Goal: Task Accomplishment & Management: Manage account settings

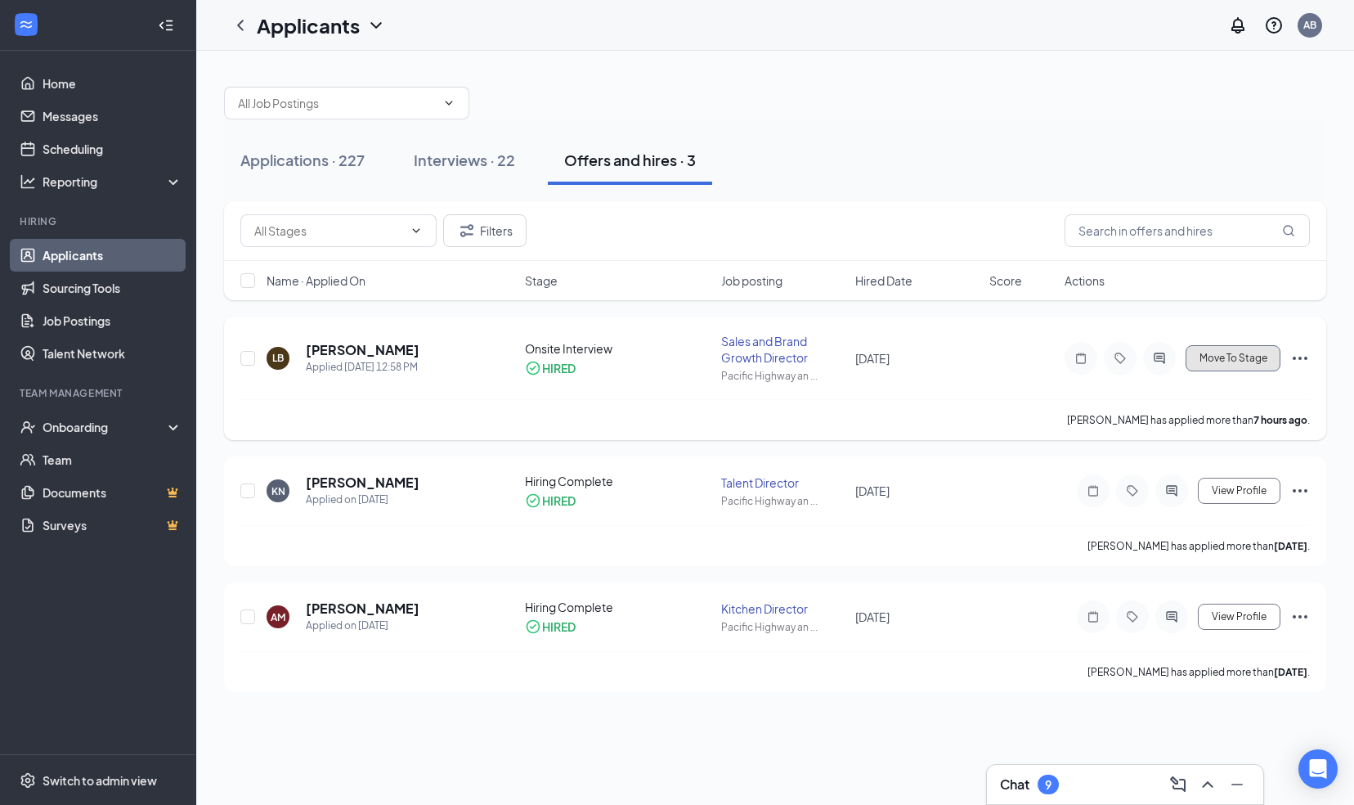
click at [1249, 355] on span "Move To Stage" at bounding box center [1233, 357] width 68 height 11
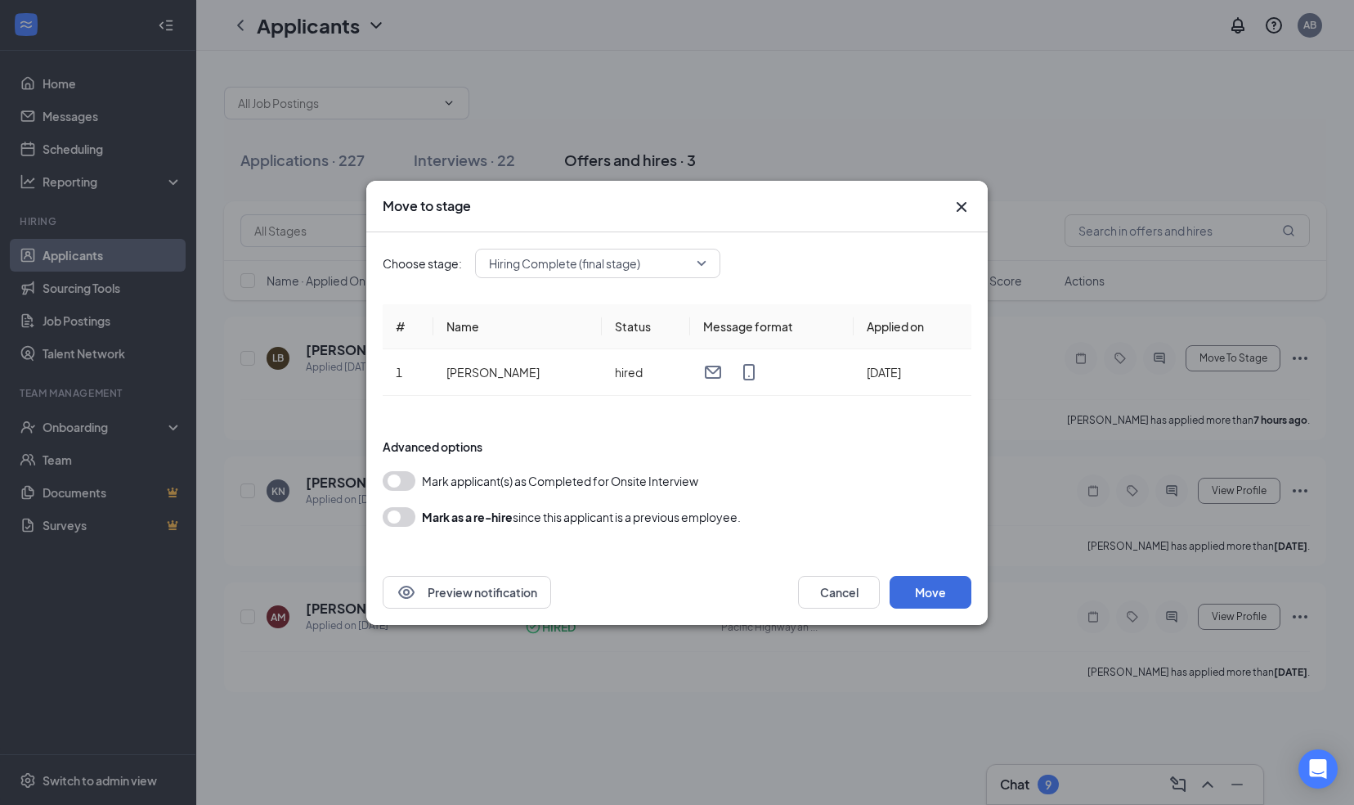
click at [629, 267] on span "Hiring Complete (final stage)" at bounding box center [564, 263] width 151 height 25
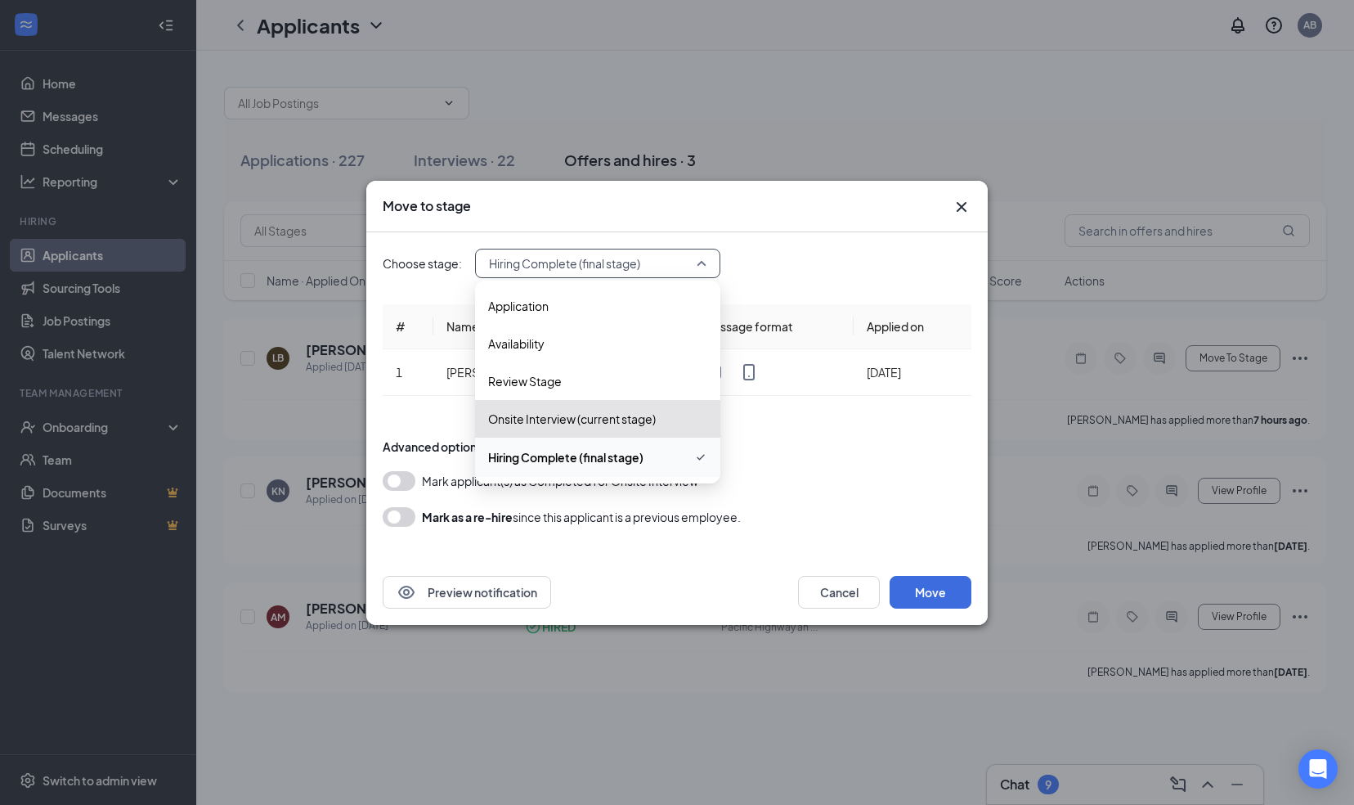
click at [564, 455] on span "Hiring Complete (final stage)" at bounding box center [565, 457] width 155 height 18
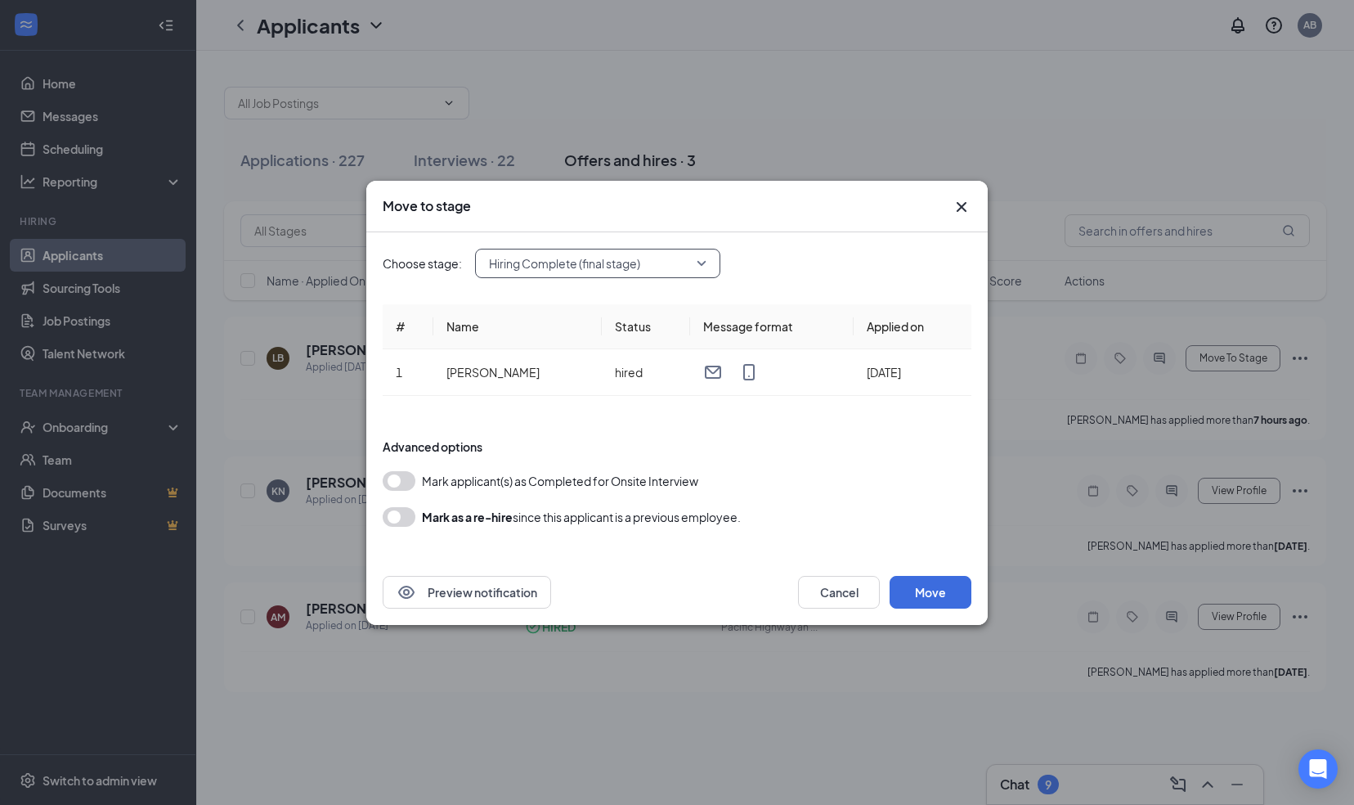
click at [401, 481] on button "button" at bounding box center [399, 481] width 33 height 20
click at [940, 589] on button "Move" at bounding box center [931, 592] width 82 height 33
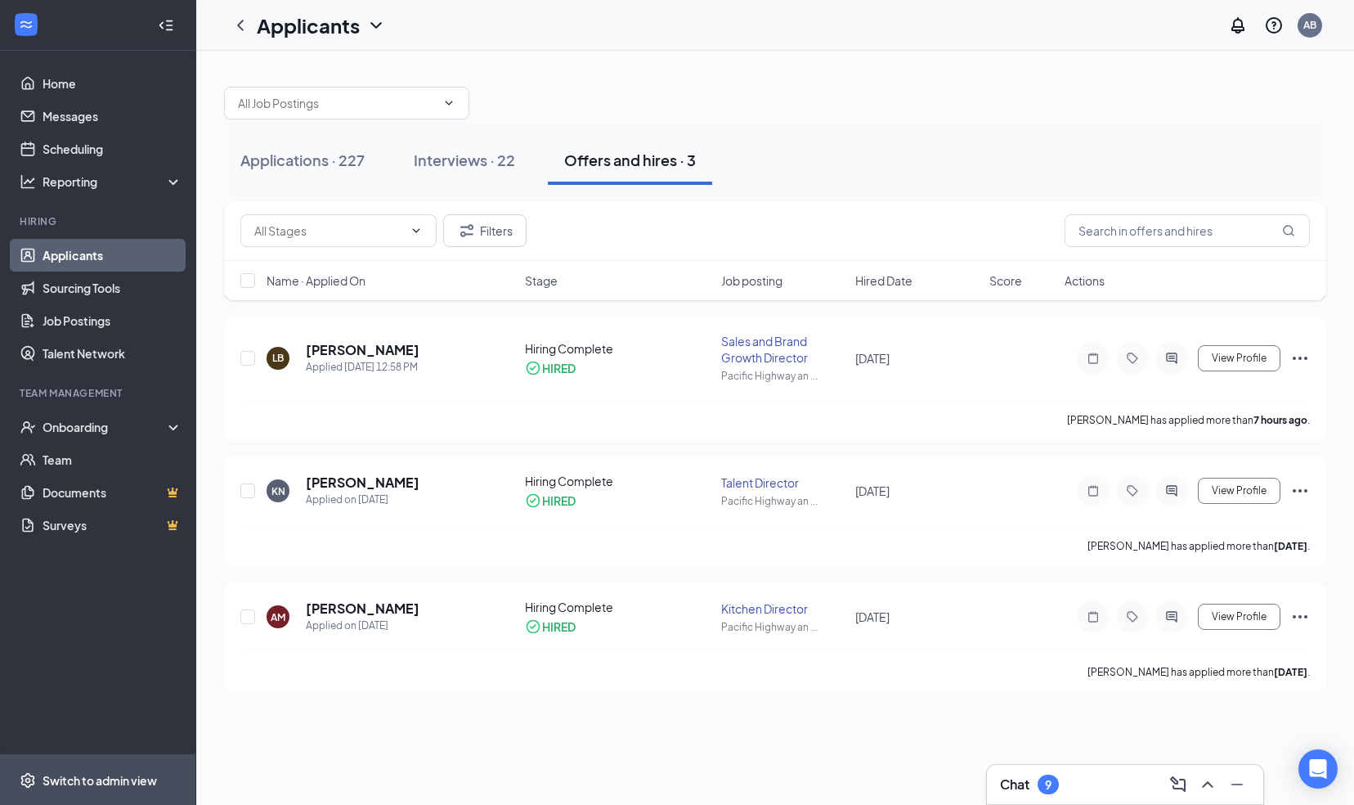
click at [93, 766] on span "Switch to admin view" at bounding box center [113, 780] width 140 height 50
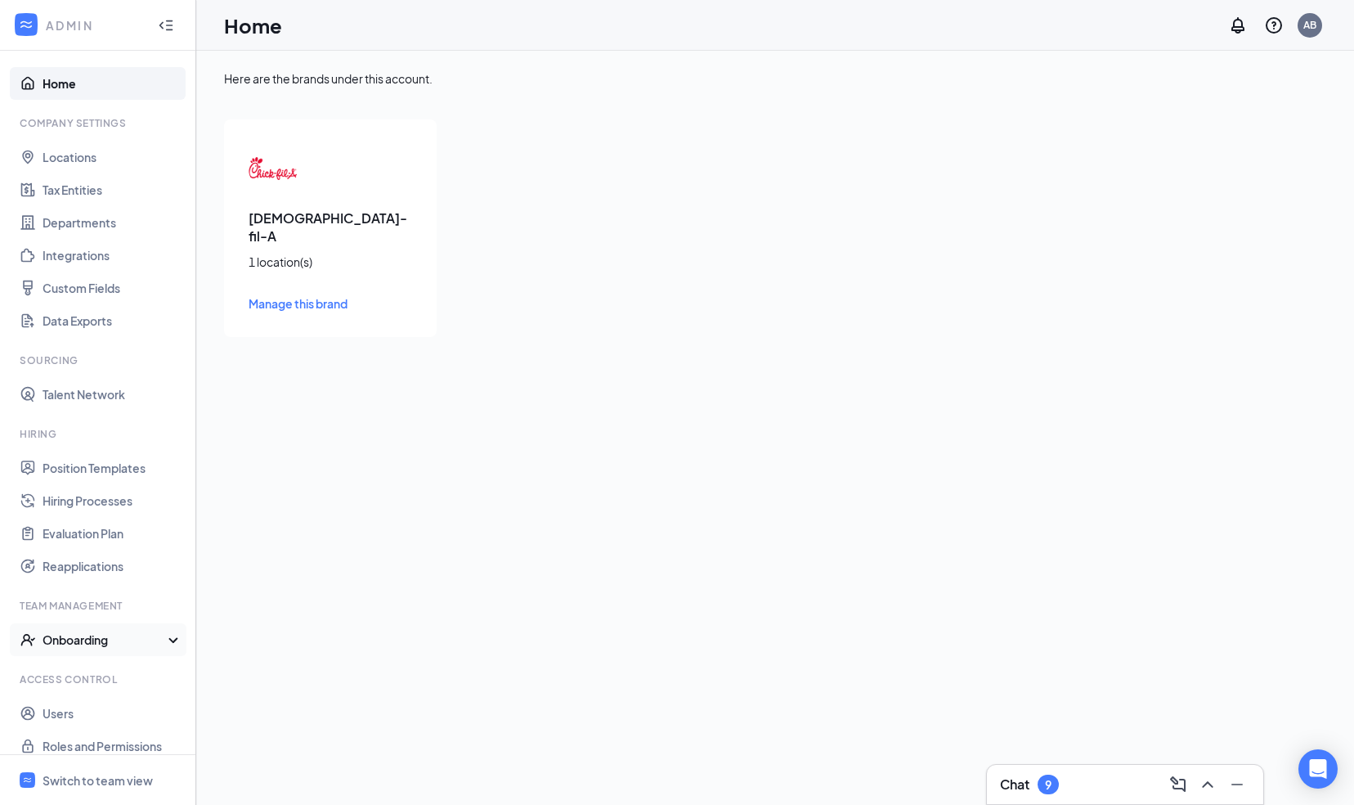
click at [65, 641] on div "Onboarding" at bounding box center [106, 639] width 126 height 16
click at [69, 495] on link "Hiring Processes" at bounding box center [113, 500] width 140 height 33
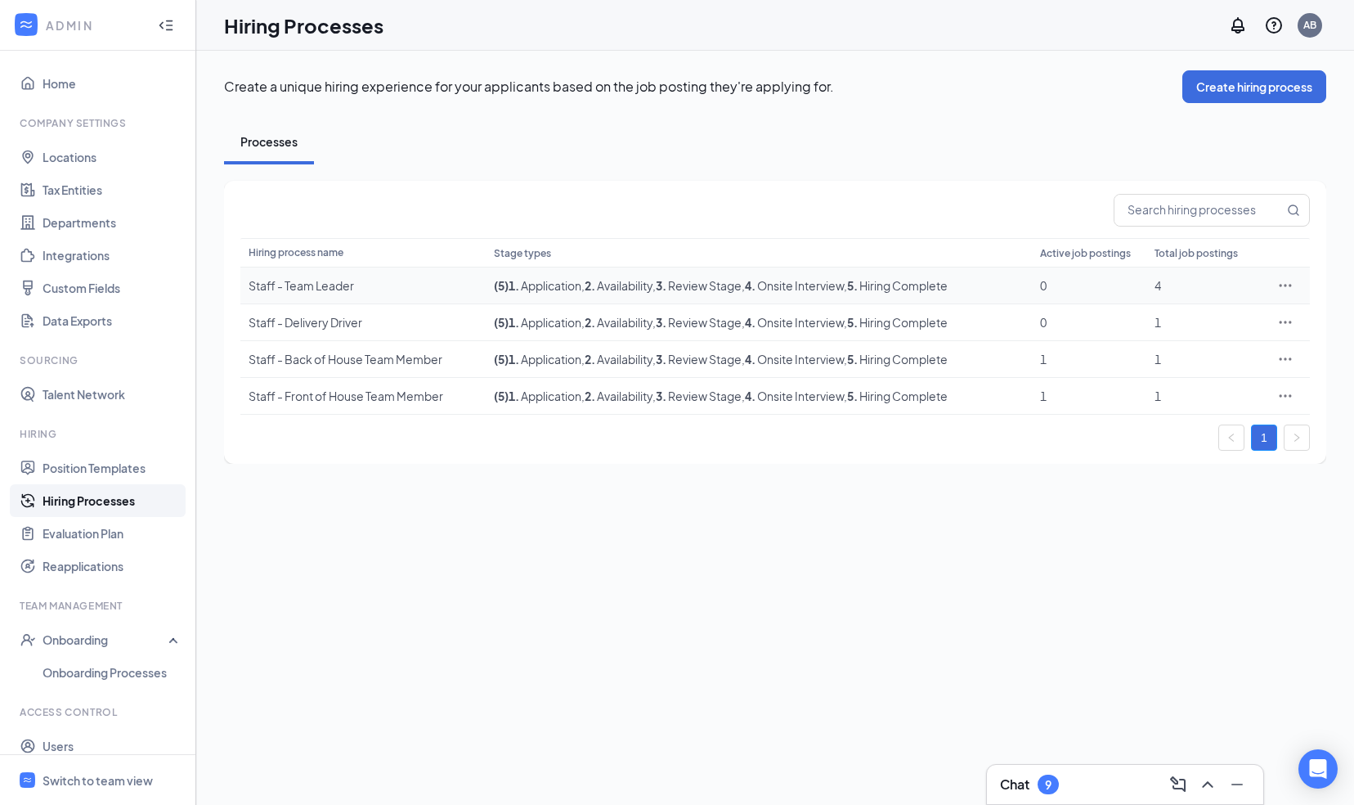
click at [327, 281] on div "Staff - Team Leader" at bounding box center [363, 285] width 229 height 16
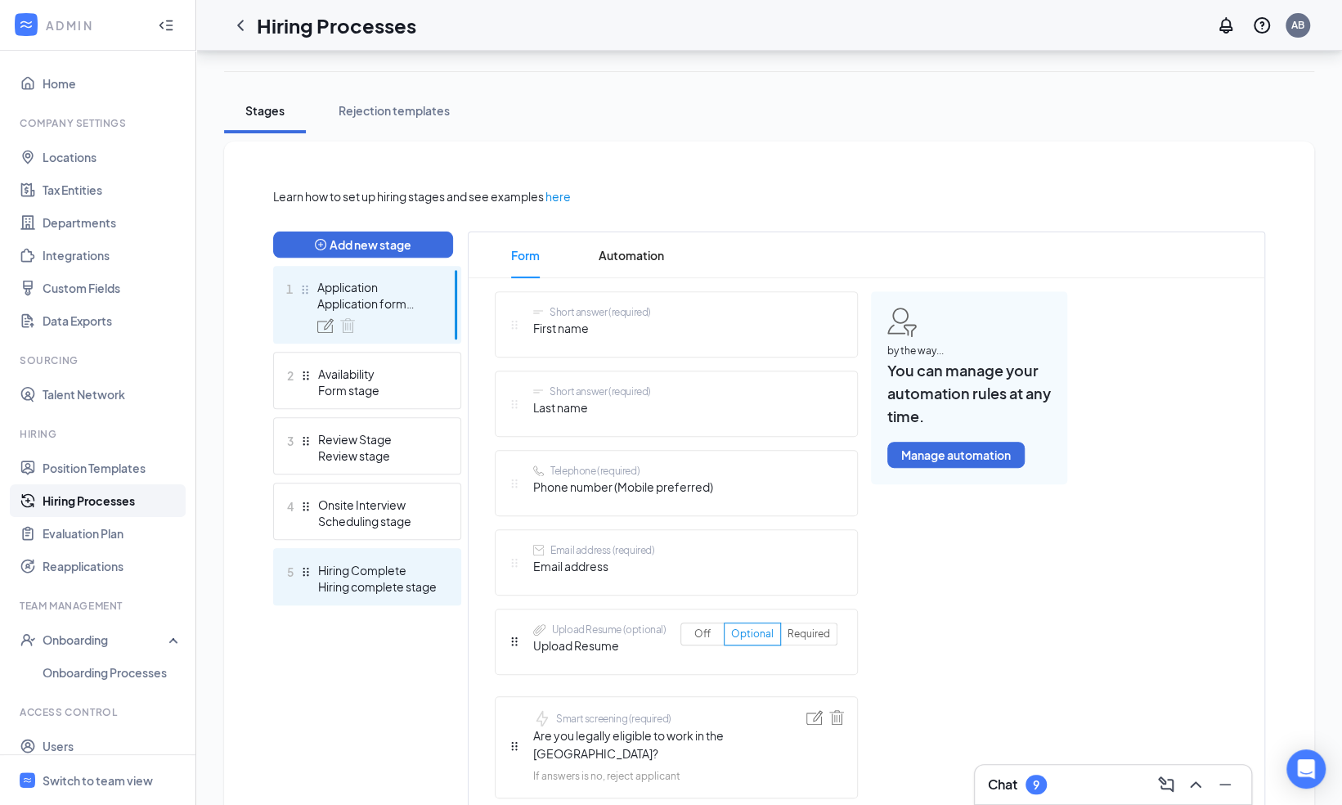
click at [345, 581] on div "Hiring complete stage" at bounding box center [377, 586] width 119 height 16
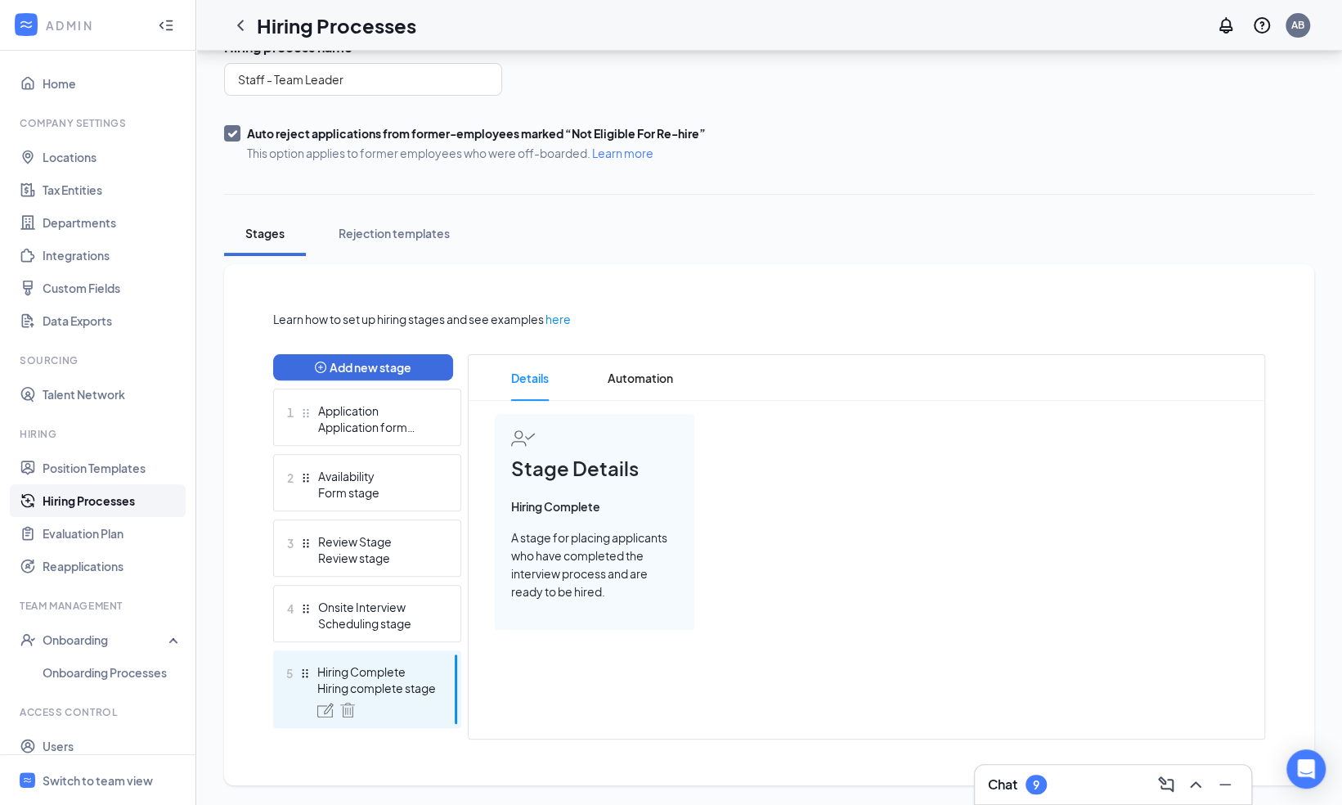
scroll to position [132, 0]
click at [651, 366] on span "Automation" at bounding box center [639, 378] width 65 height 46
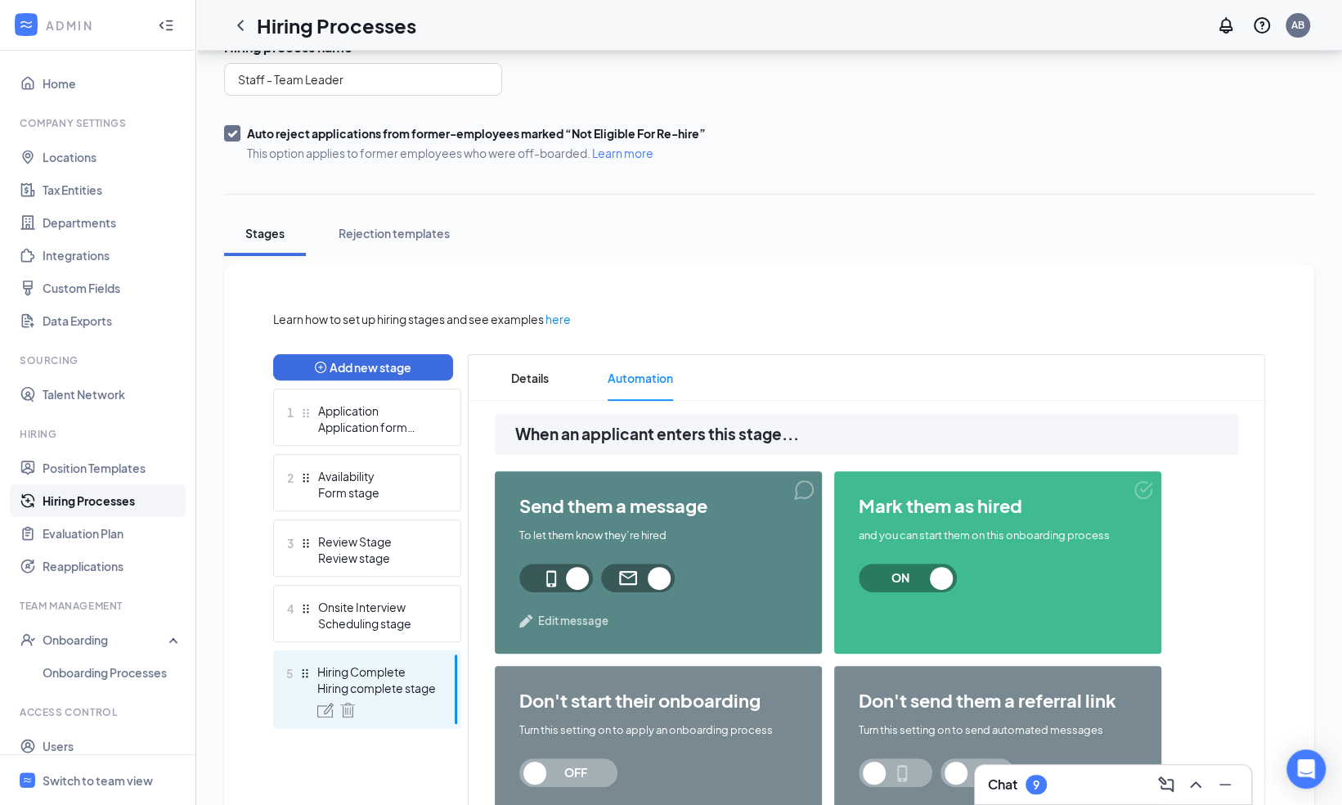
click at [546, 620] on span "Edit message" at bounding box center [573, 620] width 70 height 16
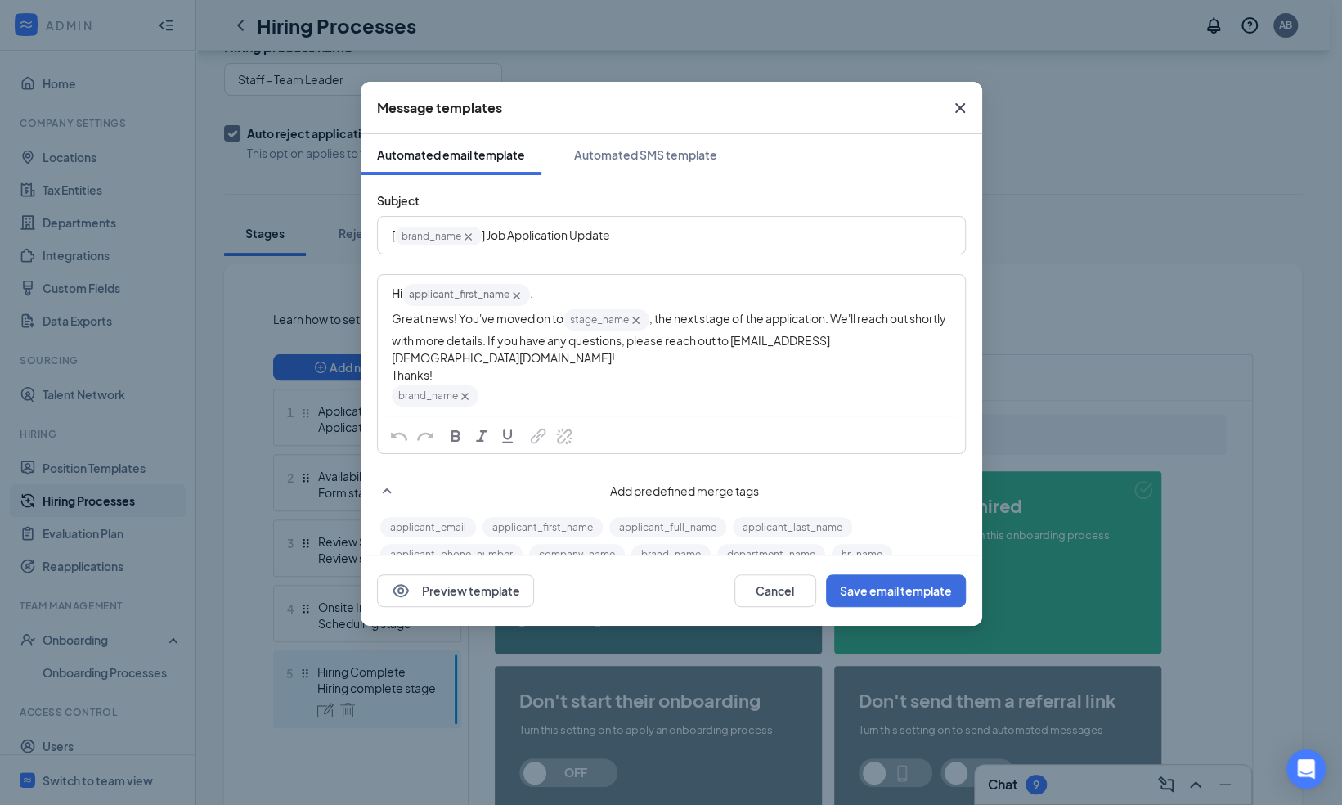
click at [638, 319] on icon "Cross" at bounding box center [635, 319] width 7 height 7
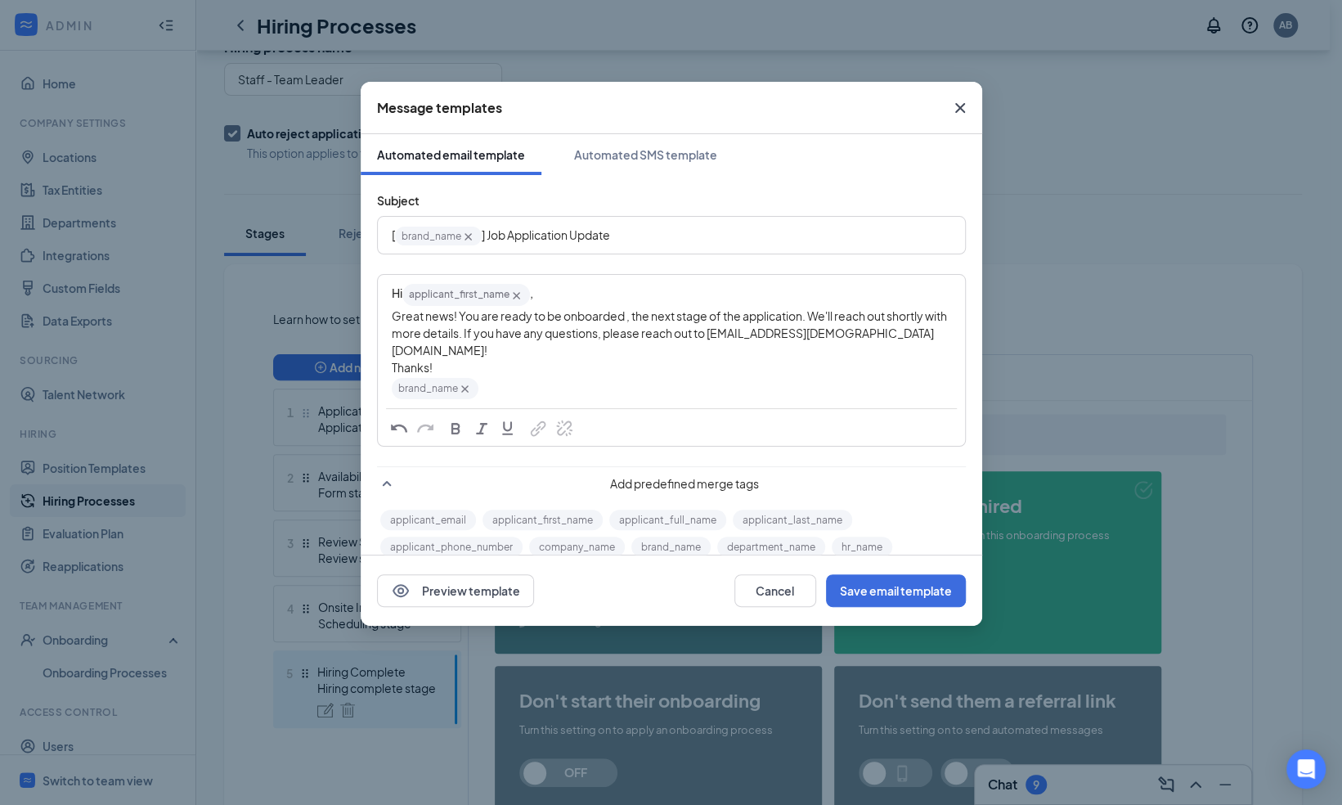
click at [452, 359] on div "Thanks!" at bounding box center [671, 367] width 559 height 17
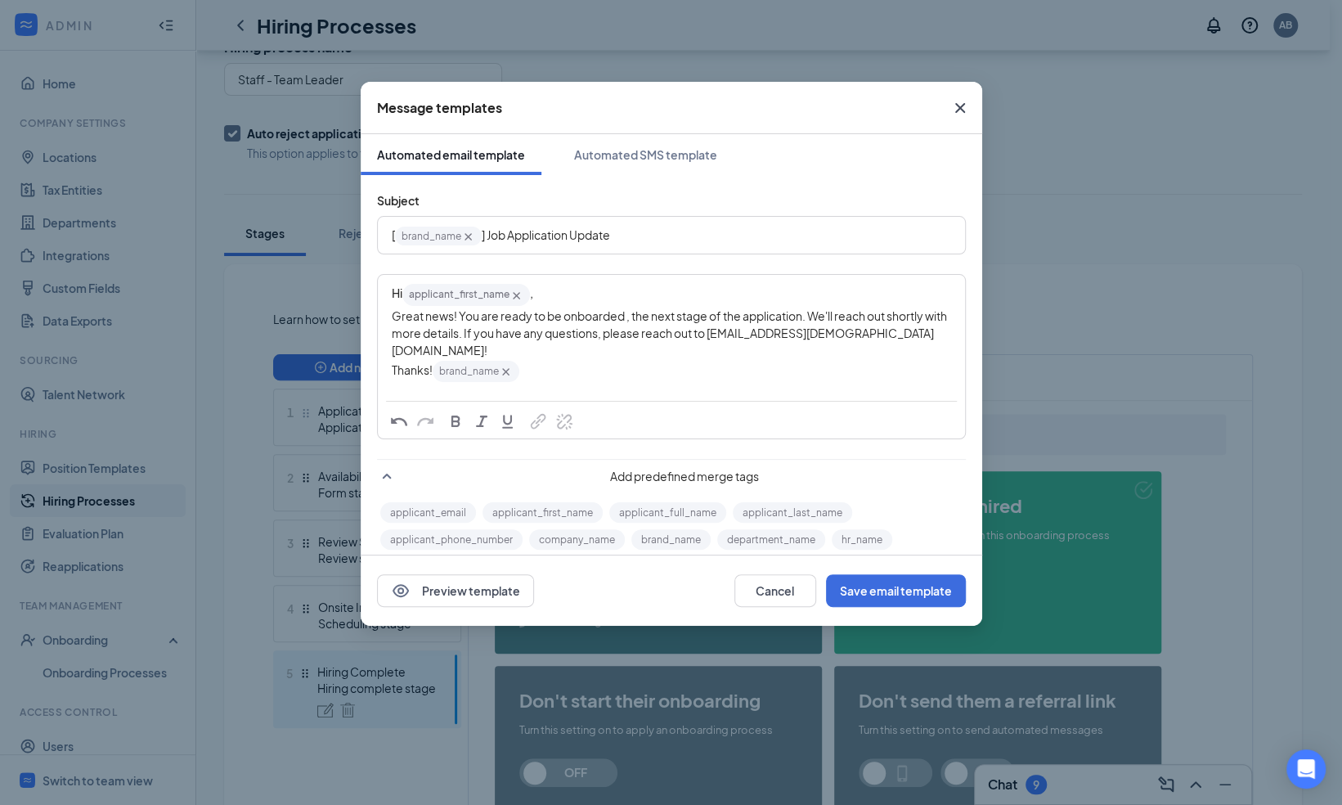
click at [620, 376] on div "Hi applicant_first_name‌‌‌‌ {{applicant_first_name}} , Great news! You are read…" at bounding box center [671, 338] width 587 height 126
drag, startPoint x: 458, startPoint y: 313, endPoint x: 626, endPoint y: 309, distance: 168.5
click at [626, 309] on span "Great news! You are ready to be onboarded , the next stage of the application. …" at bounding box center [670, 332] width 557 height 49
copy span "You are ready to be onboarded"
click at [898, 589] on button "Save email template" at bounding box center [896, 590] width 140 height 33
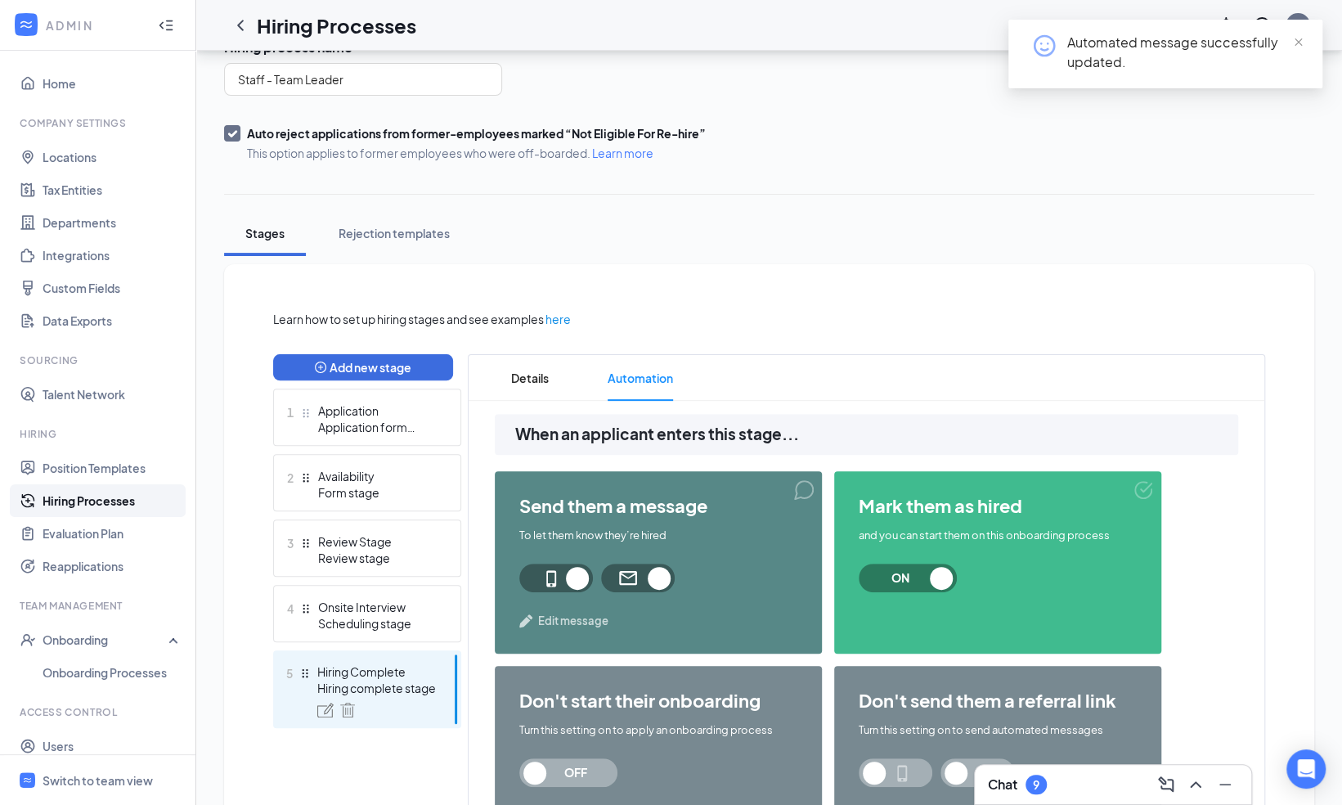
click at [569, 621] on span "Edit message" at bounding box center [573, 620] width 70 height 16
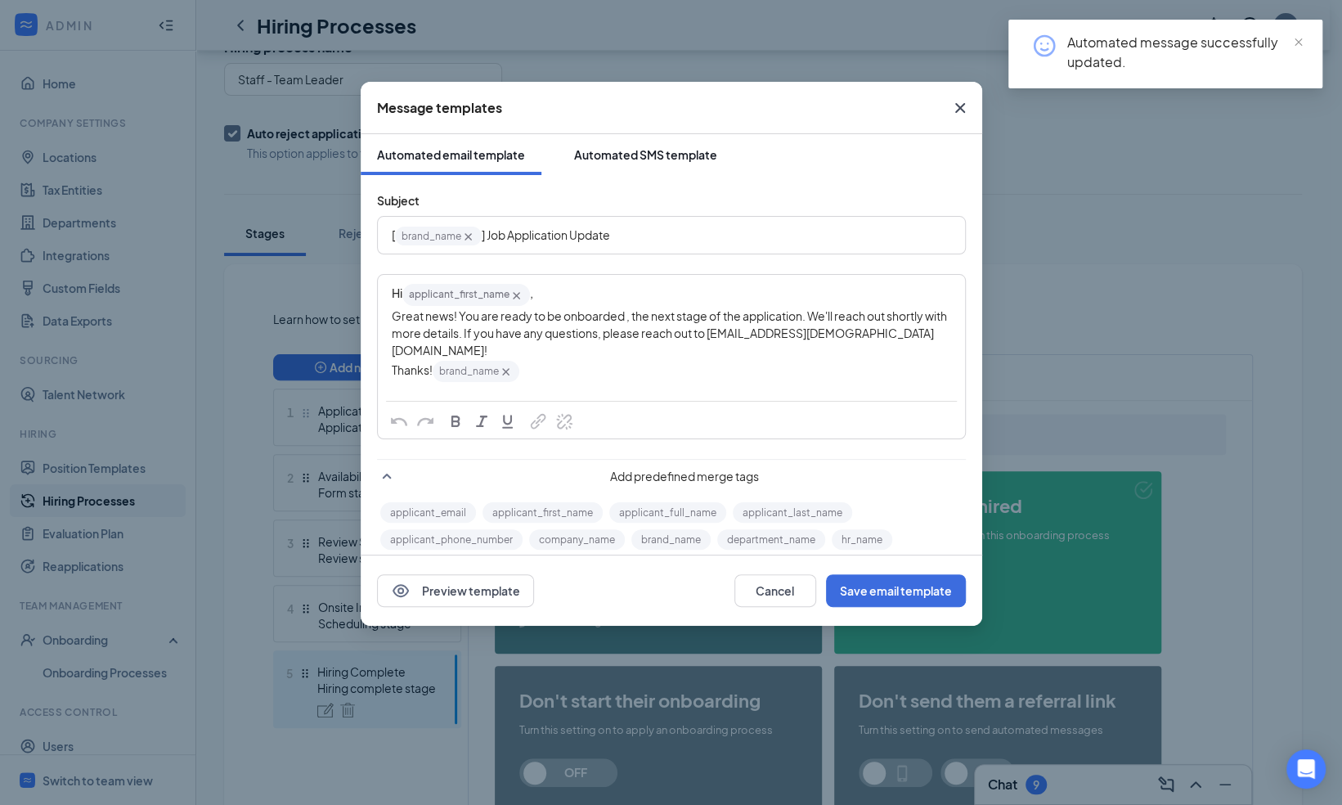
click at [636, 152] on div "Automated SMS template" at bounding box center [645, 154] width 143 height 16
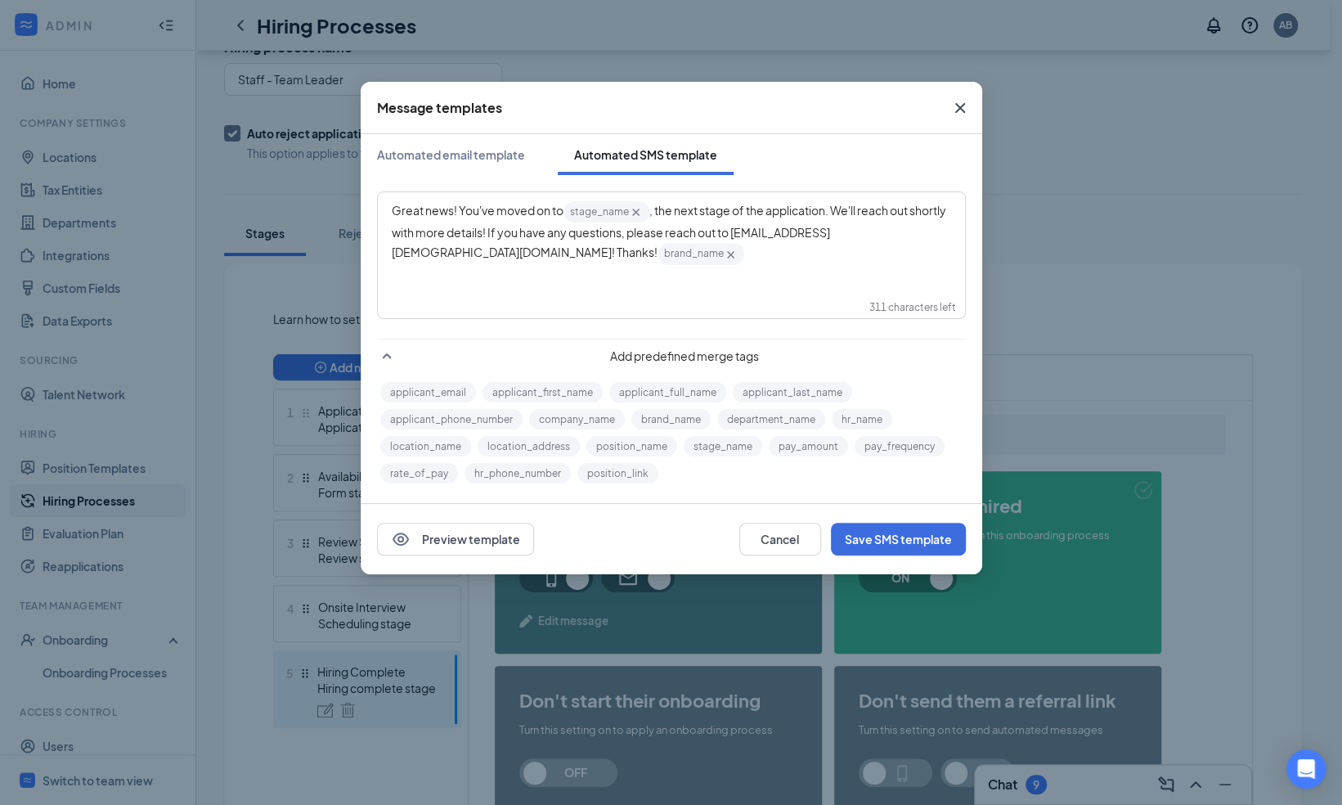
click at [652, 210] on span ", the next stage of the application. We'll reach out shortly with more details!…" at bounding box center [670, 231] width 556 height 56
click at [488, 155] on div "Automated email template" at bounding box center [451, 154] width 148 height 16
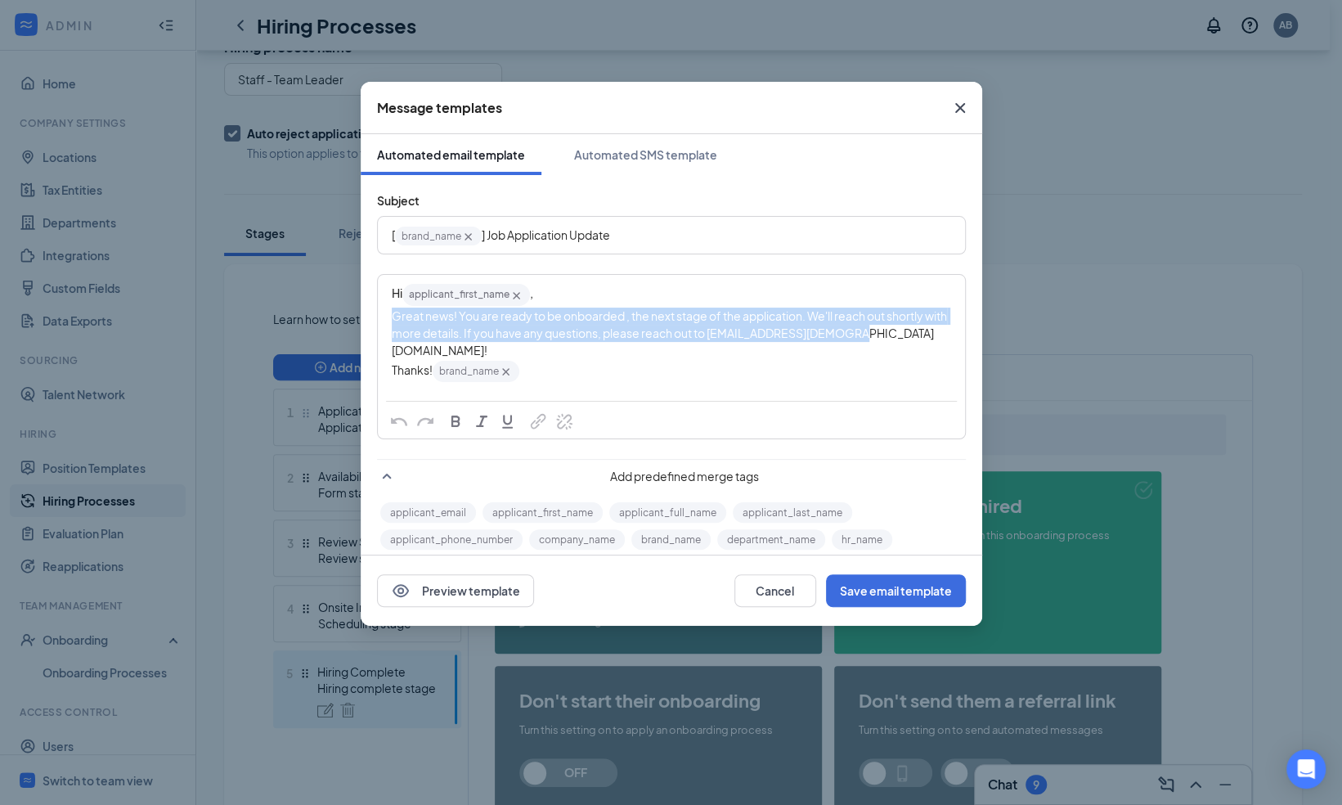
drag, startPoint x: 389, startPoint y: 312, endPoint x: 875, endPoint y: 335, distance: 486.2
click at [875, 335] on div "Hi applicant_first_name‌‌‌‌ {{applicant_first_name}} , Great news! You are read…" at bounding box center [671, 333] width 585 height 114
copy span "Great news! You are ready to be onboarded , the next stage of the application. …"
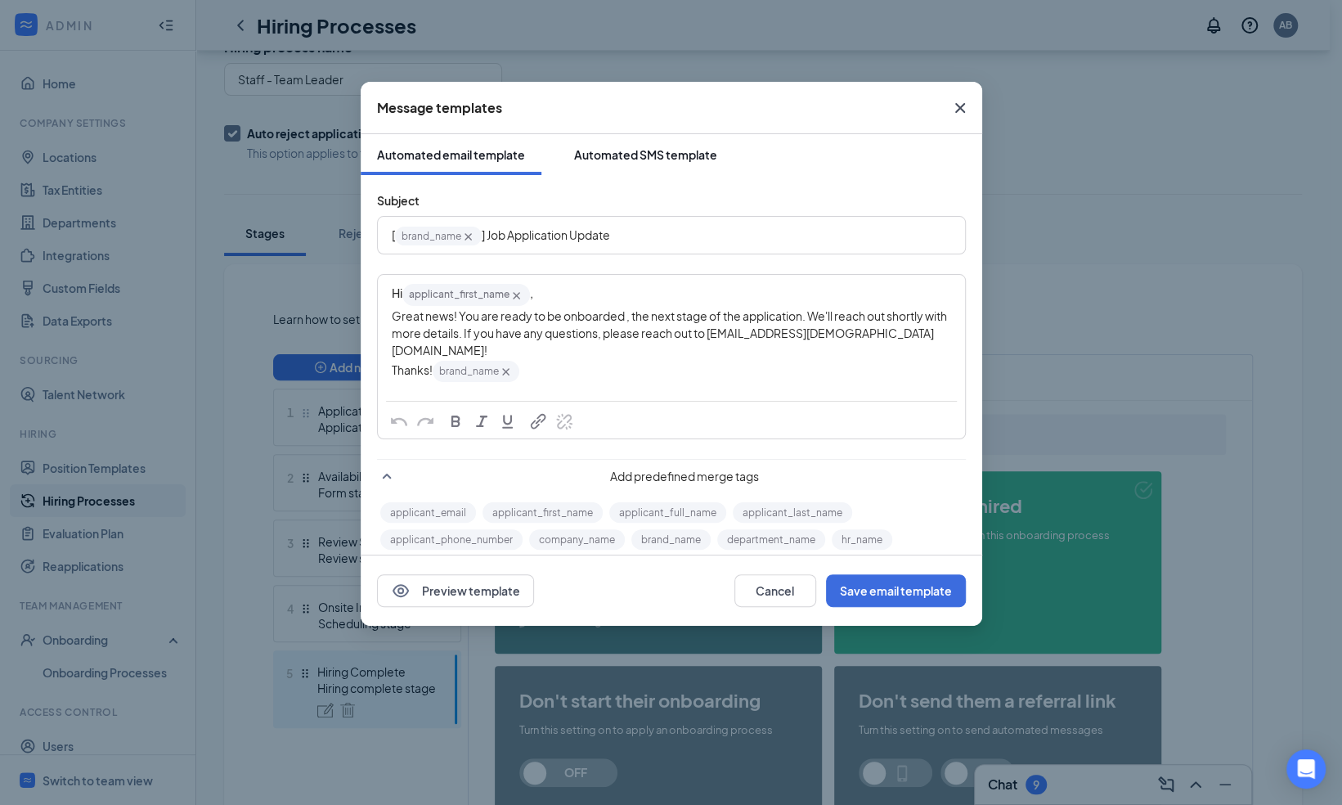
click at [614, 156] on div "Automated SMS template" at bounding box center [645, 154] width 143 height 16
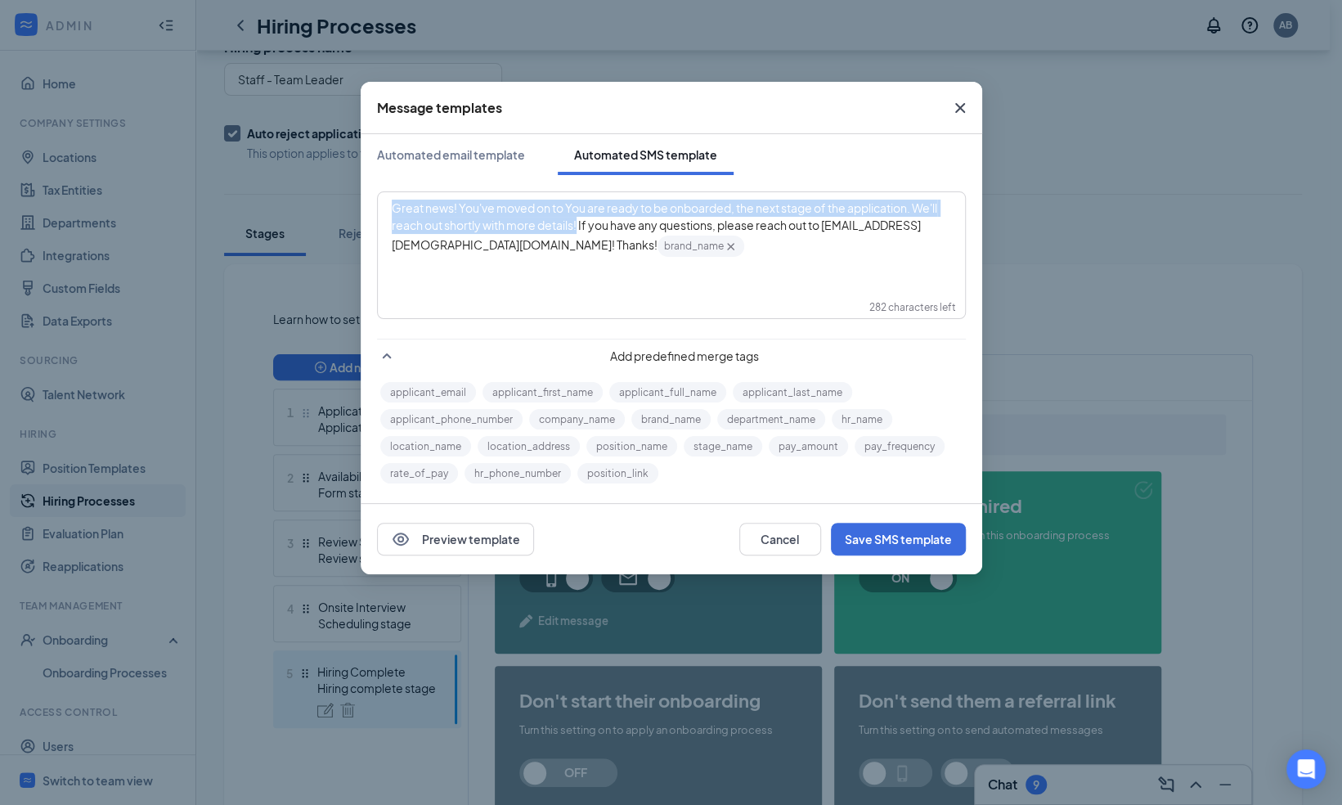
drag, startPoint x: 391, startPoint y: 207, endPoint x: 577, endPoint y: 229, distance: 187.7
click at [577, 229] on span "Great news! You've moved on to You are ready to be onboarded, the next stage of…" at bounding box center [665, 226] width 547 height 52
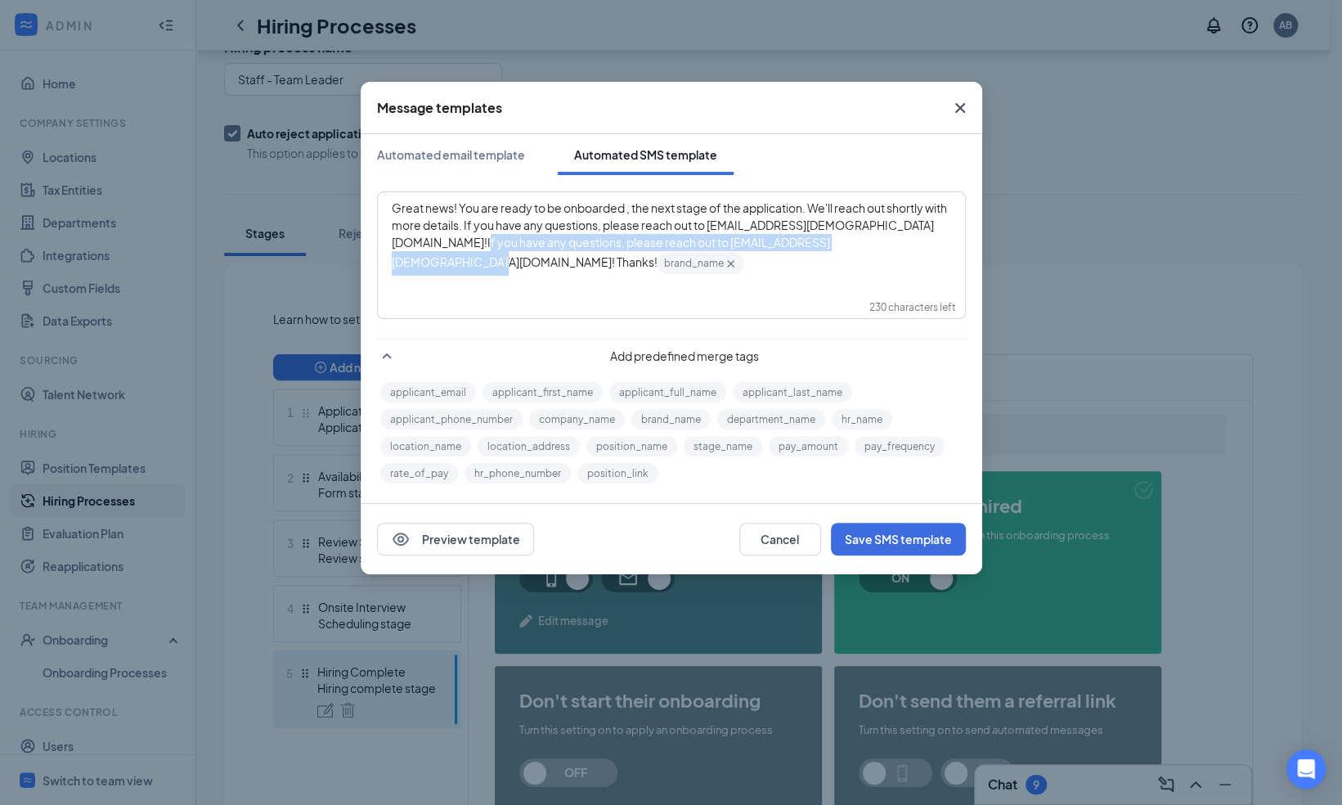
drag, startPoint x: 868, startPoint y: 221, endPoint x: 731, endPoint y: 249, distance: 140.3
click at [731, 249] on span "If you have any questions, please reach out to [EMAIL_ADDRESS][DEMOGRAPHIC_DATA…" at bounding box center [611, 252] width 438 height 34
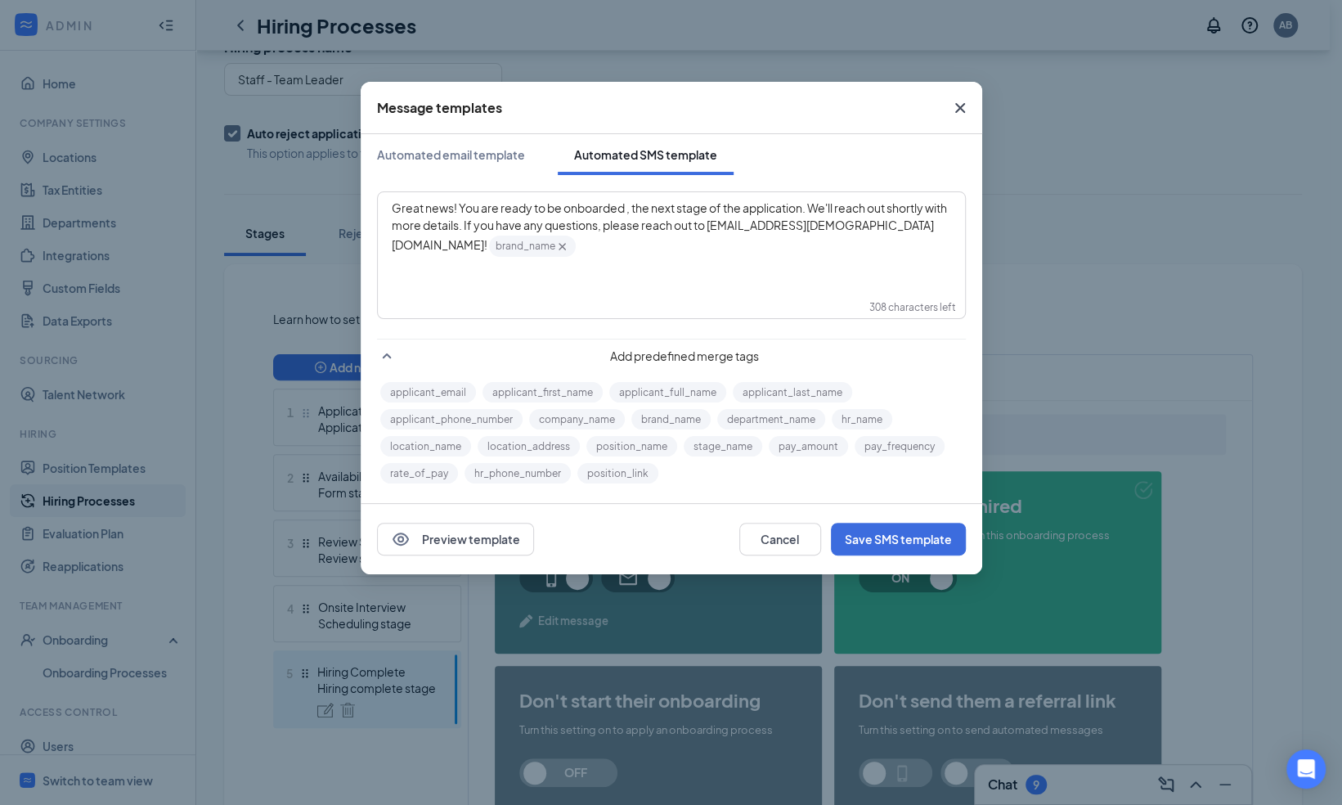
click at [850, 347] on span "Add predefined merge tags" at bounding box center [684, 355] width 563 height 16
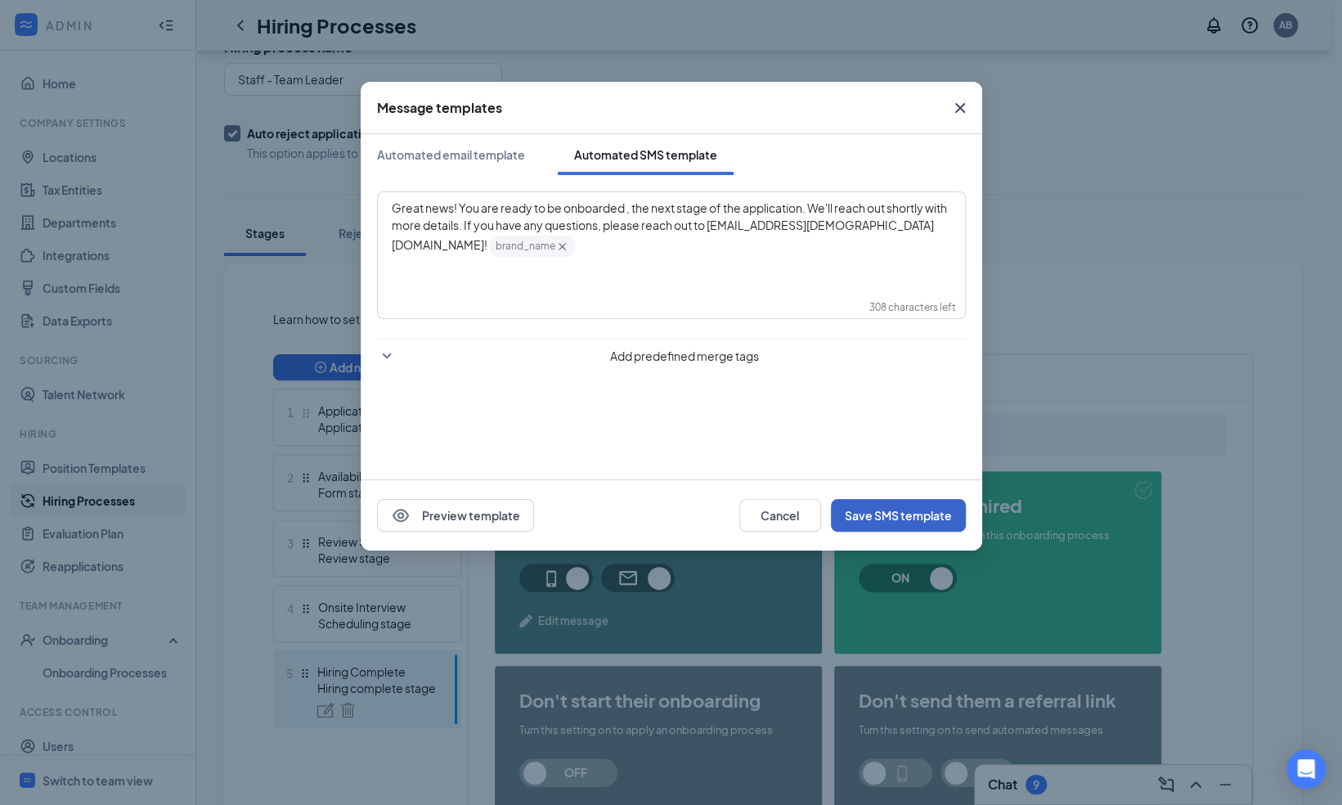
click at [891, 513] on button "Save SMS template" at bounding box center [898, 515] width 135 height 33
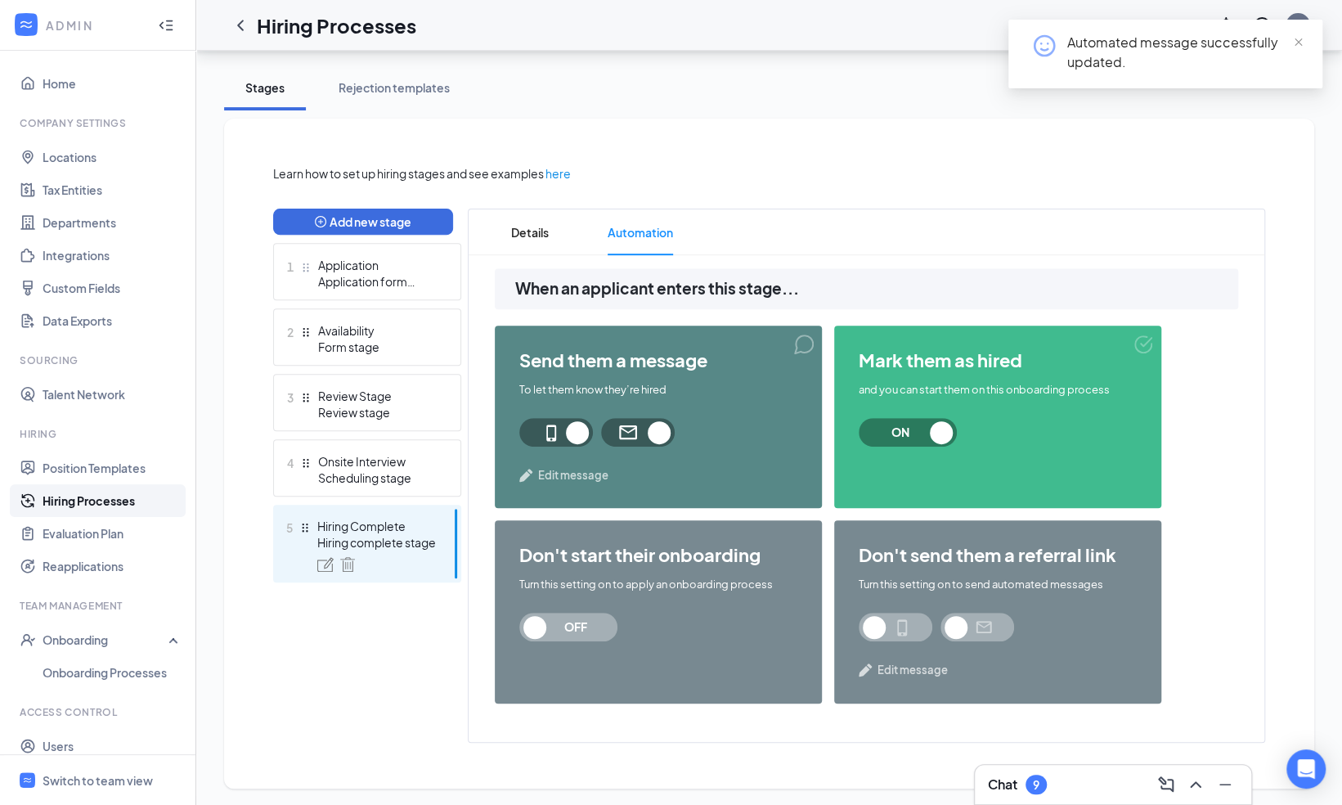
scroll to position [280, 0]
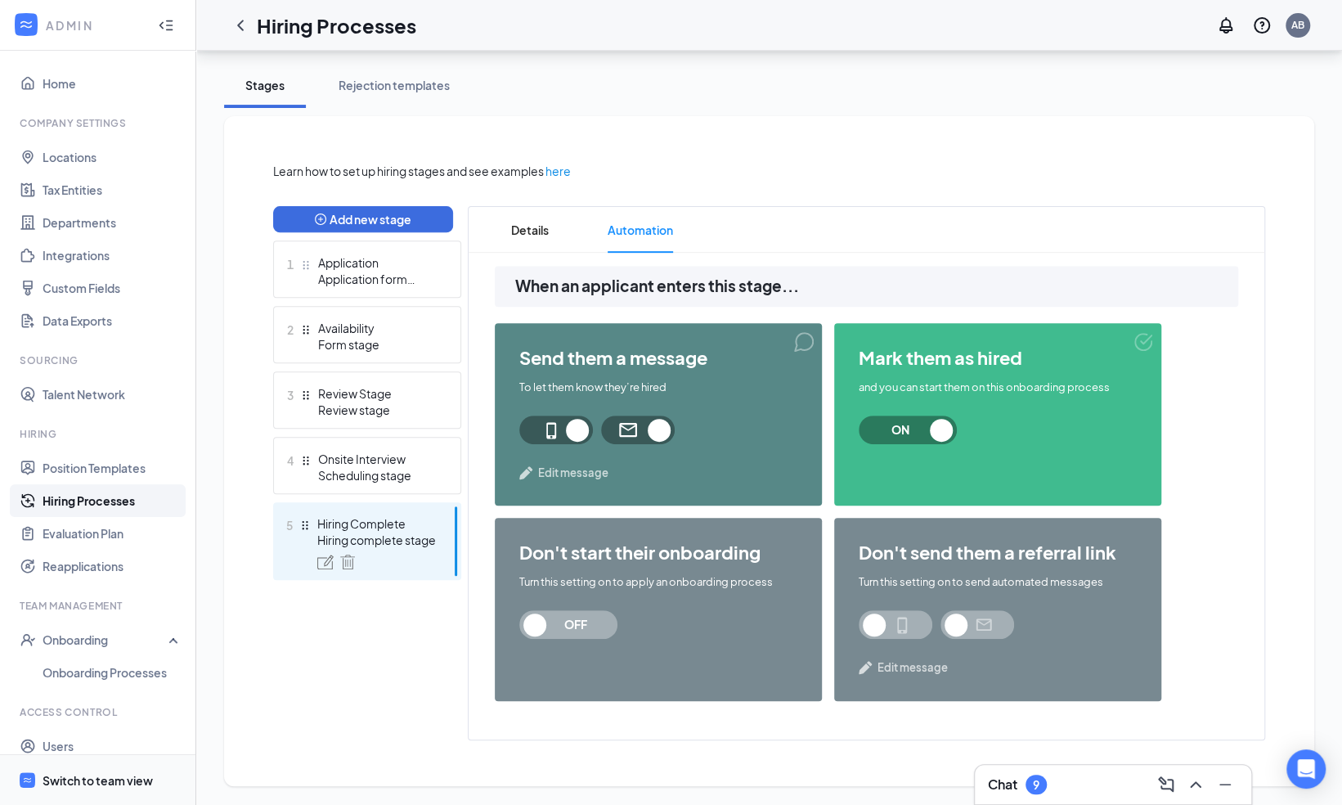
click at [94, 775] on div "Switch to team view" at bounding box center [98, 780] width 110 height 16
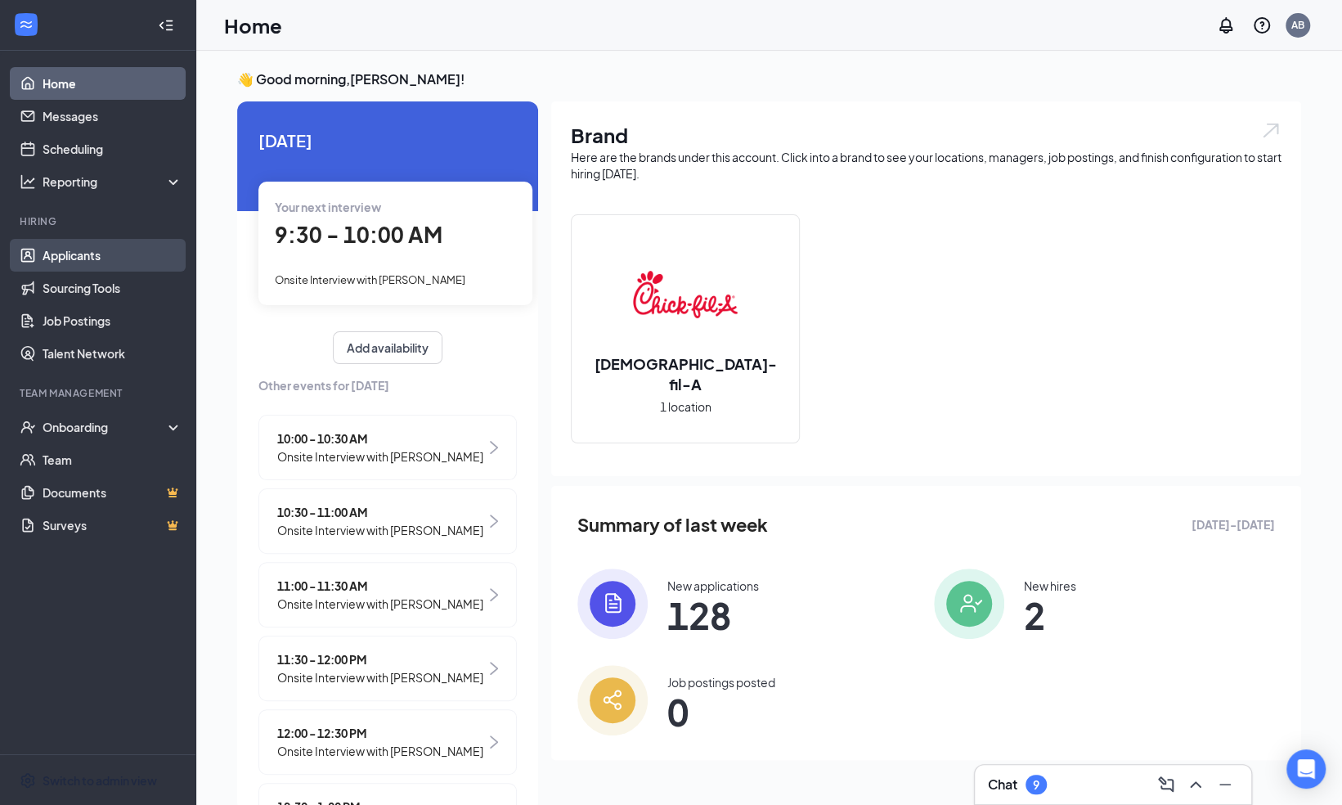
click at [84, 255] on link "Applicants" at bounding box center [113, 255] width 140 height 33
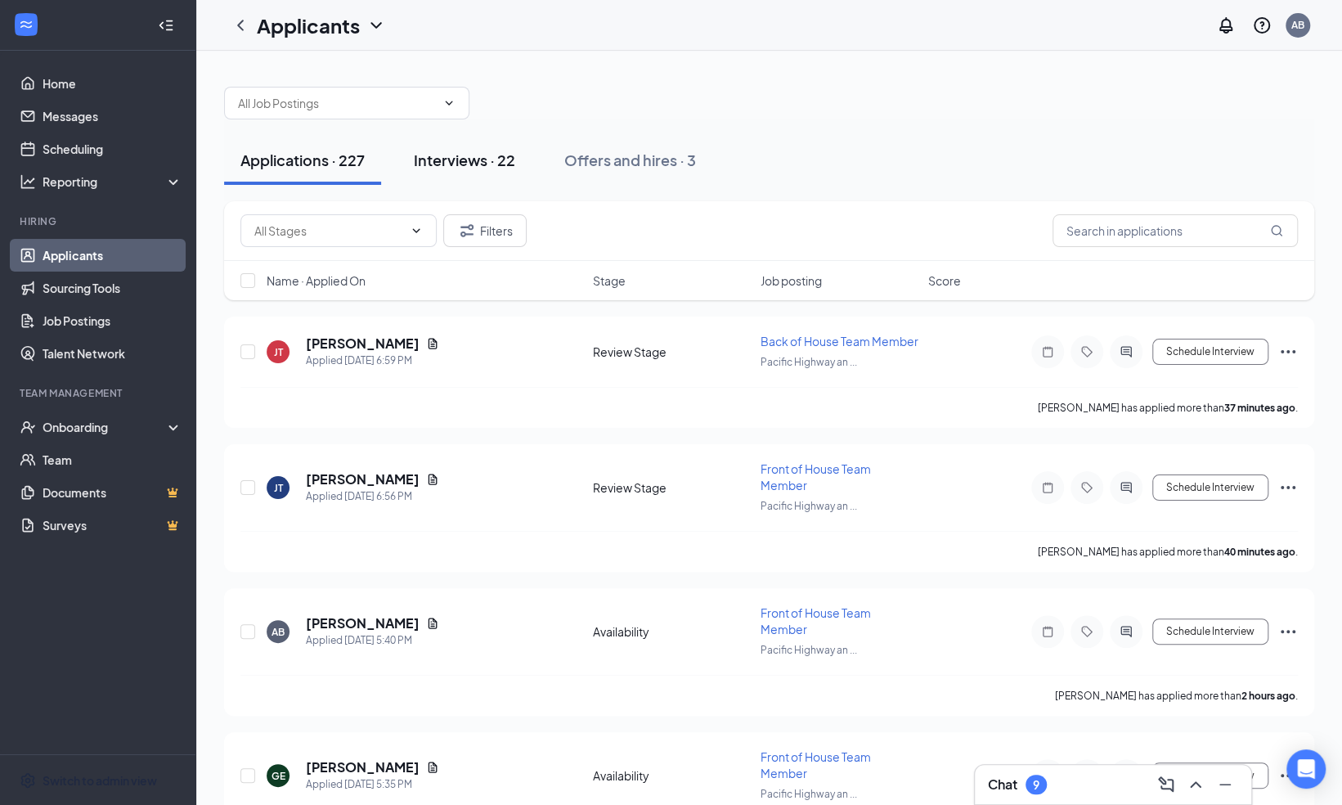
click at [456, 160] on div "Interviews · 22" at bounding box center [464, 160] width 101 height 20
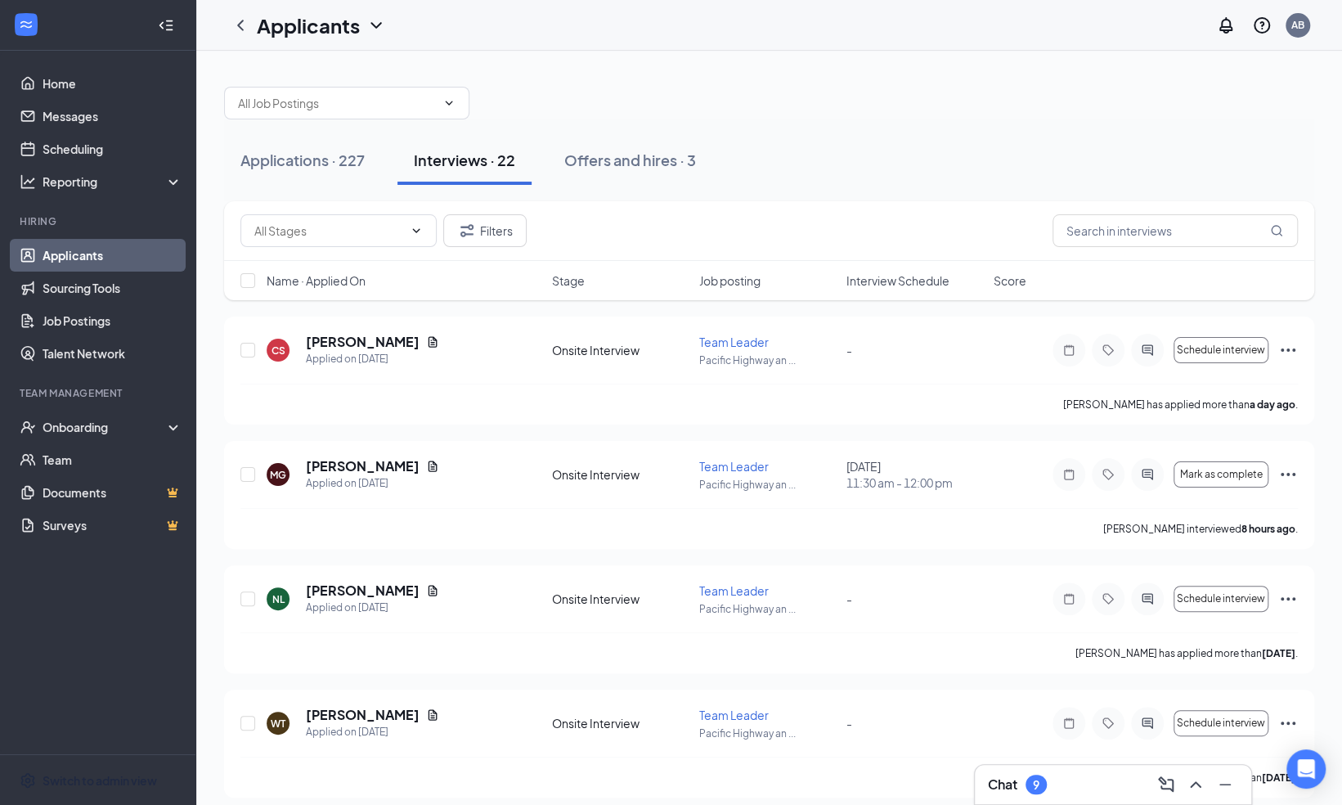
click at [733, 279] on span "Job posting" at bounding box center [729, 280] width 61 height 16
